Goal: Find specific page/section: Find specific page/section

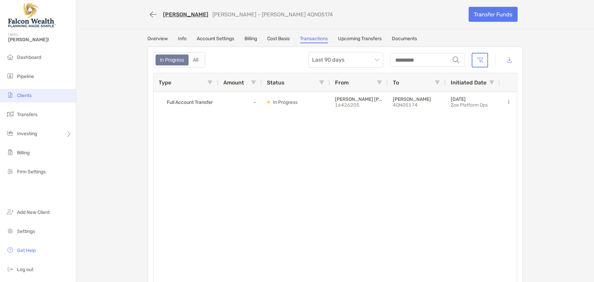
click at [25, 93] on span "Clients" at bounding box center [24, 96] width 15 height 6
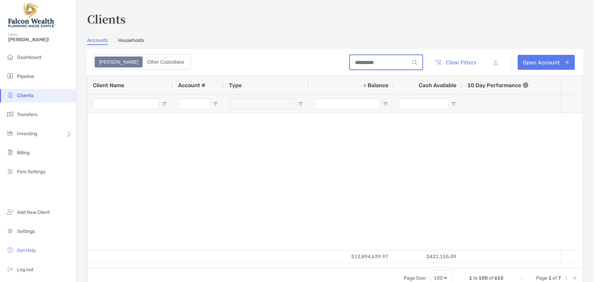
click at [374, 60] on input at bounding box center [380, 63] width 60 height 6
type input "********"
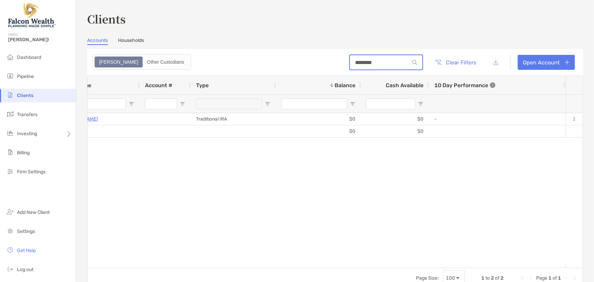
scroll to position [0, 84]
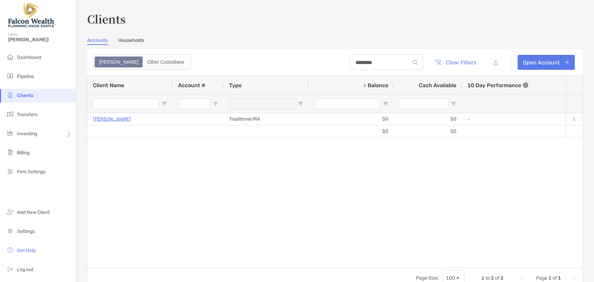
click at [187, 193] on div "[PERSON_NAME] Traditional IRA $0 $0 - 0% 0% Draft Disabled [PERSON_NAME] Househ…" at bounding box center [326, 188] width 478 height 150
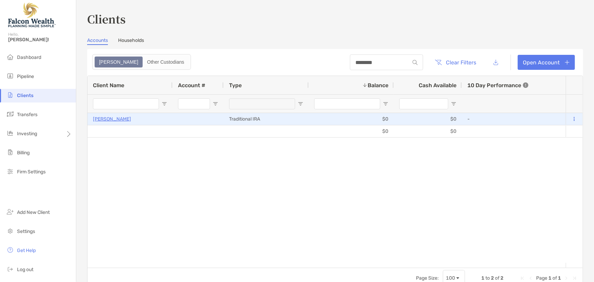
click at [121, 119] on p "[PERSON_NAME]" at bounding box center [112, 119] width 38 height 9
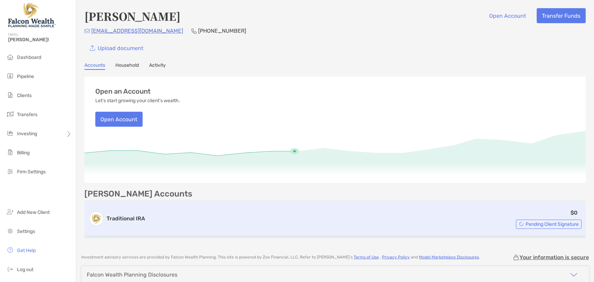
click at [129, 219] on h3 "Traditional IRA" at bounding box center [125, 218] width 38 height 8
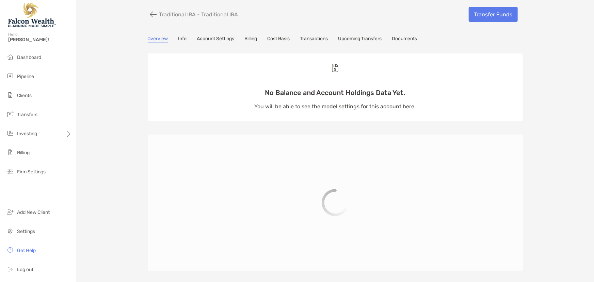
click at [185, 42] on div "Overview Info Account Settings Billing Cost Basis Transactions Upcoming Transfe…" at bounding box center [335, 39] width 375 height 7
click at [183, 40] on link "Info" at bounding box center [182, 39] width 9 height 7
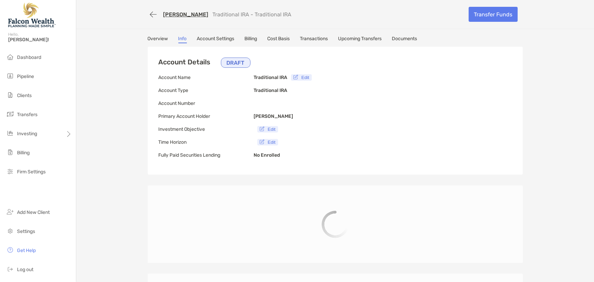
type input "**********"
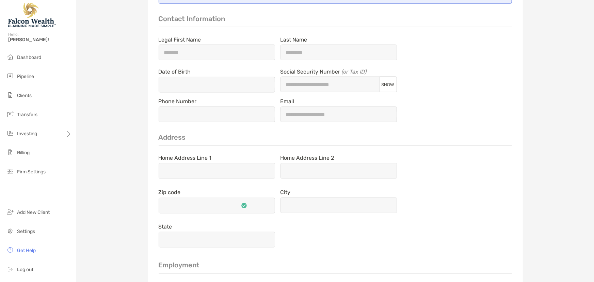
scroll to position [473, 0]
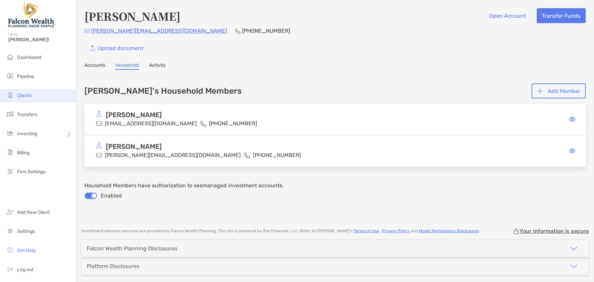
click at [27, 96] on span "Clients" at bounding box center [24, 96] width 15 height 6
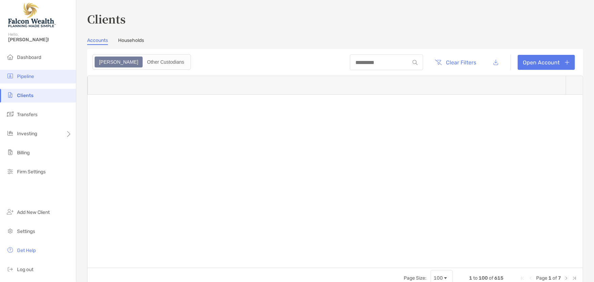
click at [28, 76] on span "Pipeline" at bounding box center [25, 76] width 17 height 6
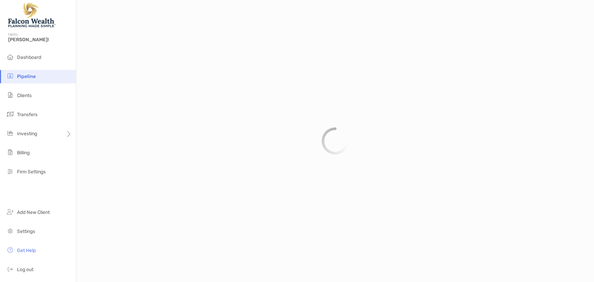
click at [371, 62] on div at bounding box center [334, 141] width 517 height 282
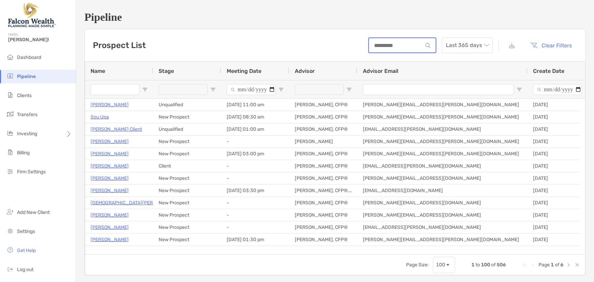
click at [381, 46] on input at bounding box center [396, 46] width 54 height 6
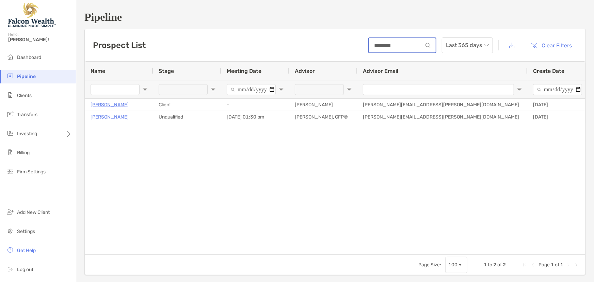
type input "********"
